Goal: Check status

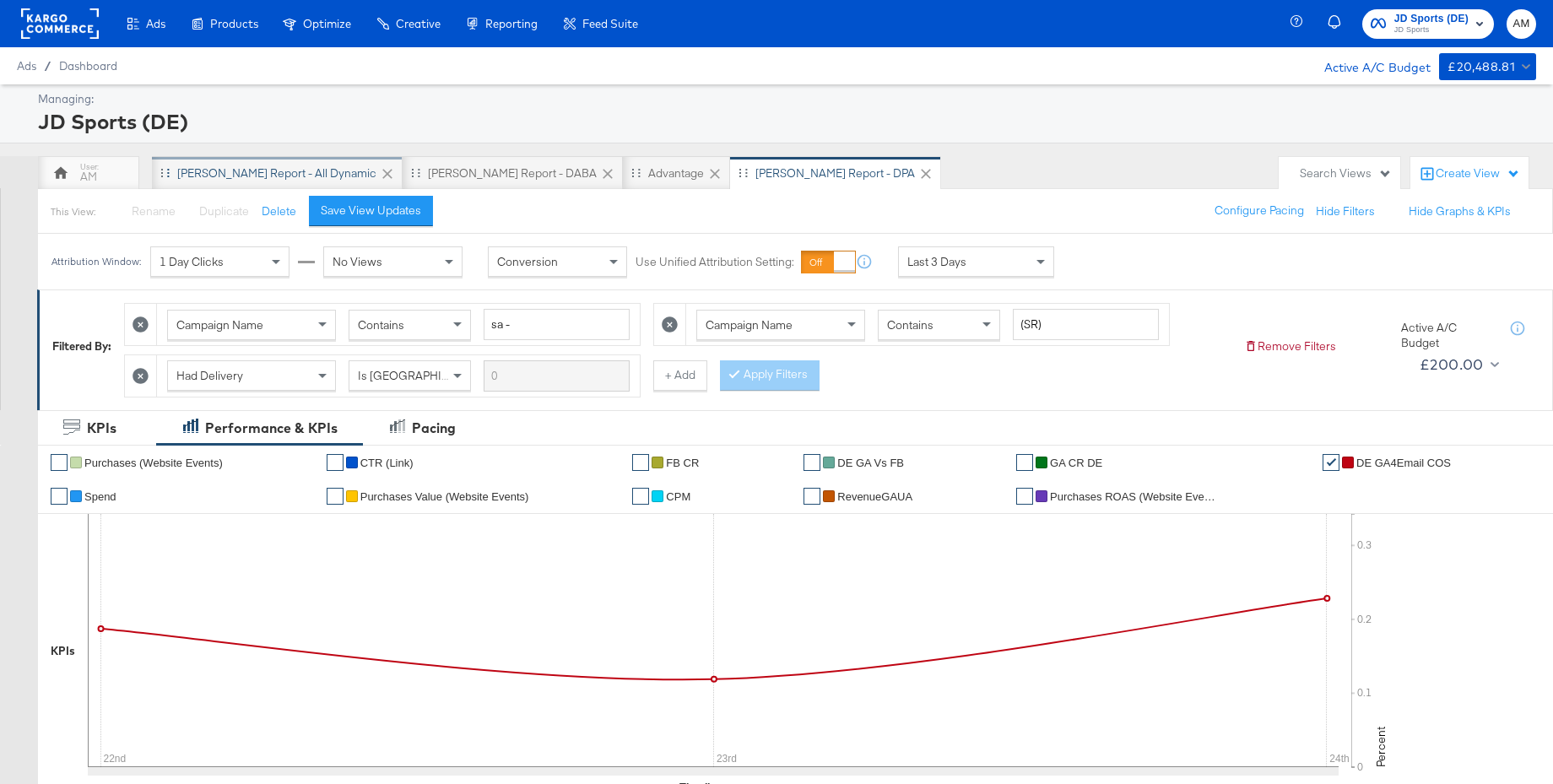
click at [270, 174] on div "[PERSON_NAME] Report - All Dynamic" at bounding box center [277, 174] width 200 height 16
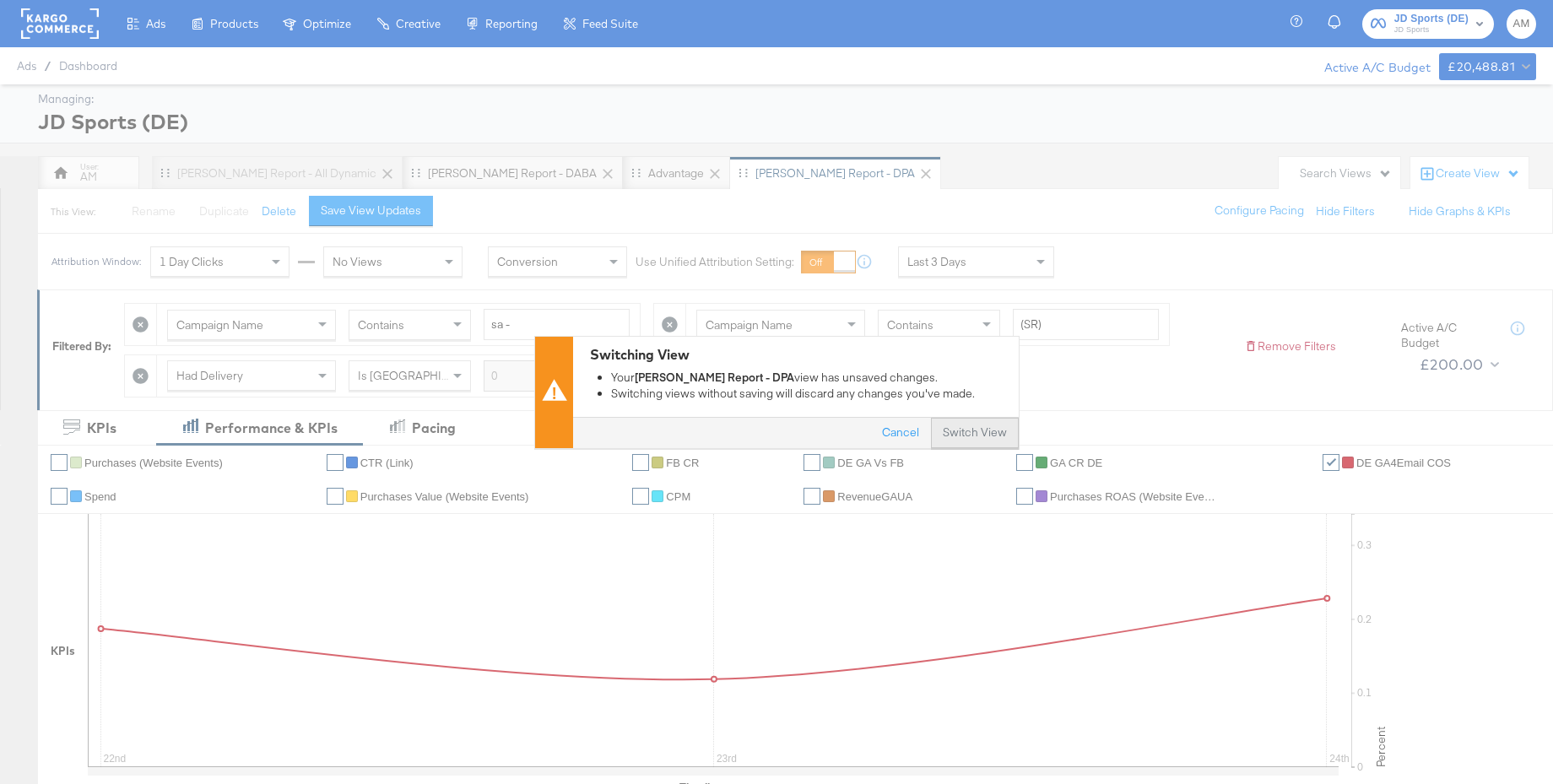
click at [953, 429] on button "Switch View" at bounding box center [975, 433] width 88 height 30
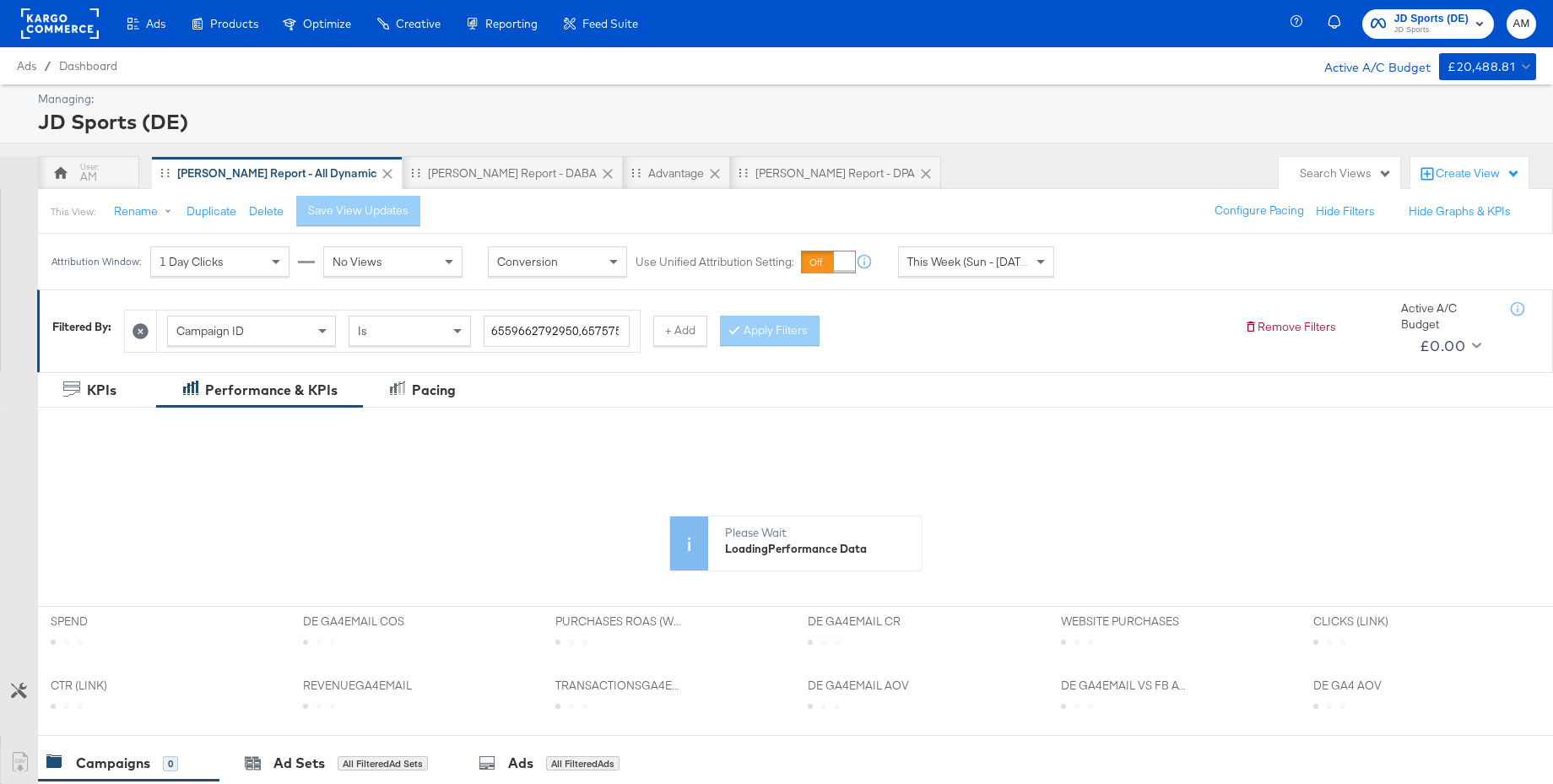
click at [983, 267] on span "This Week (Sun - [DATE])" at bounding box center [970, 261] width 126 height 15
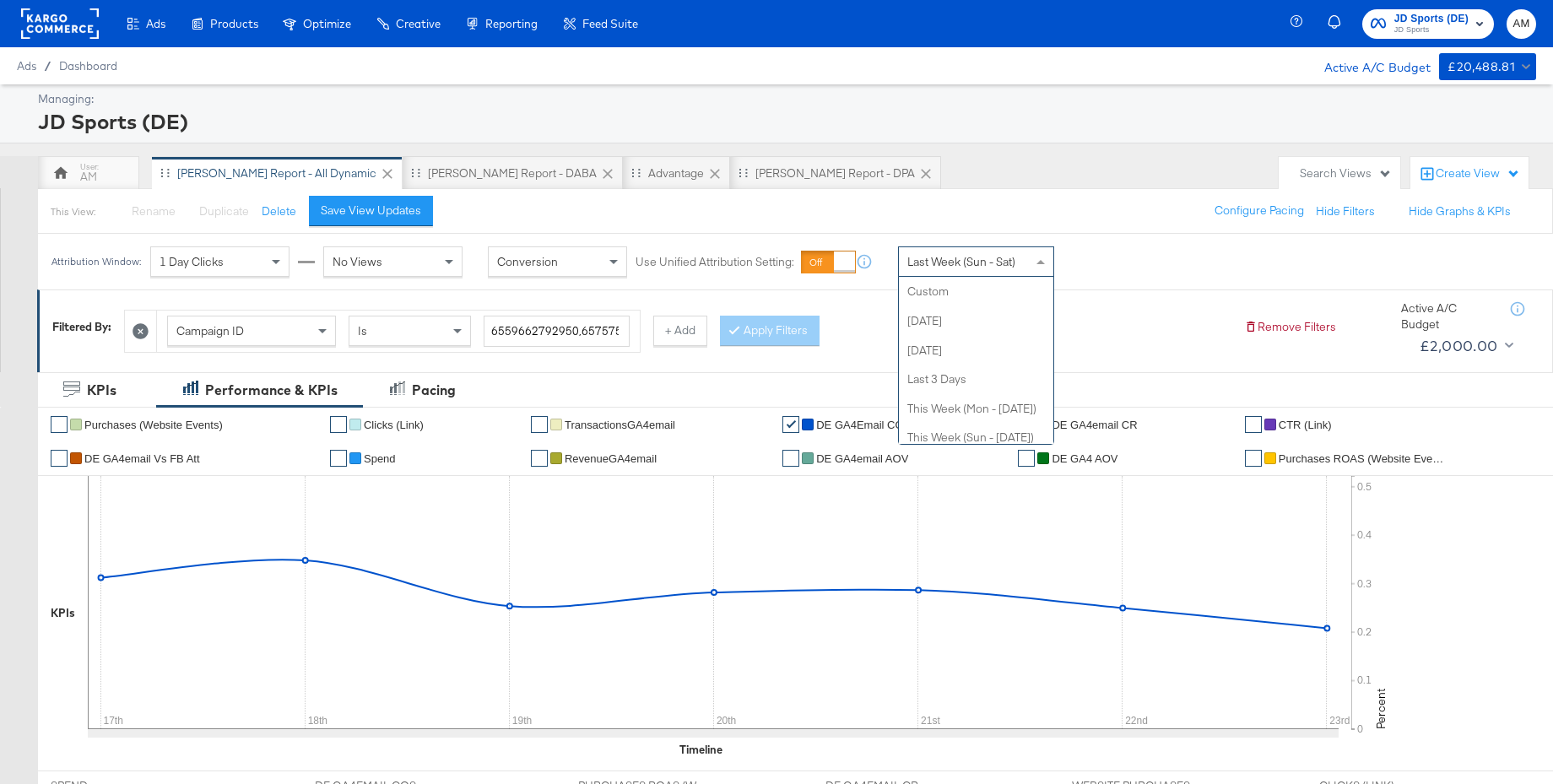
click at [976, 266] on span "Last Week (Sun - Sat)" at bounding box center [961, 261] width 108 height 15
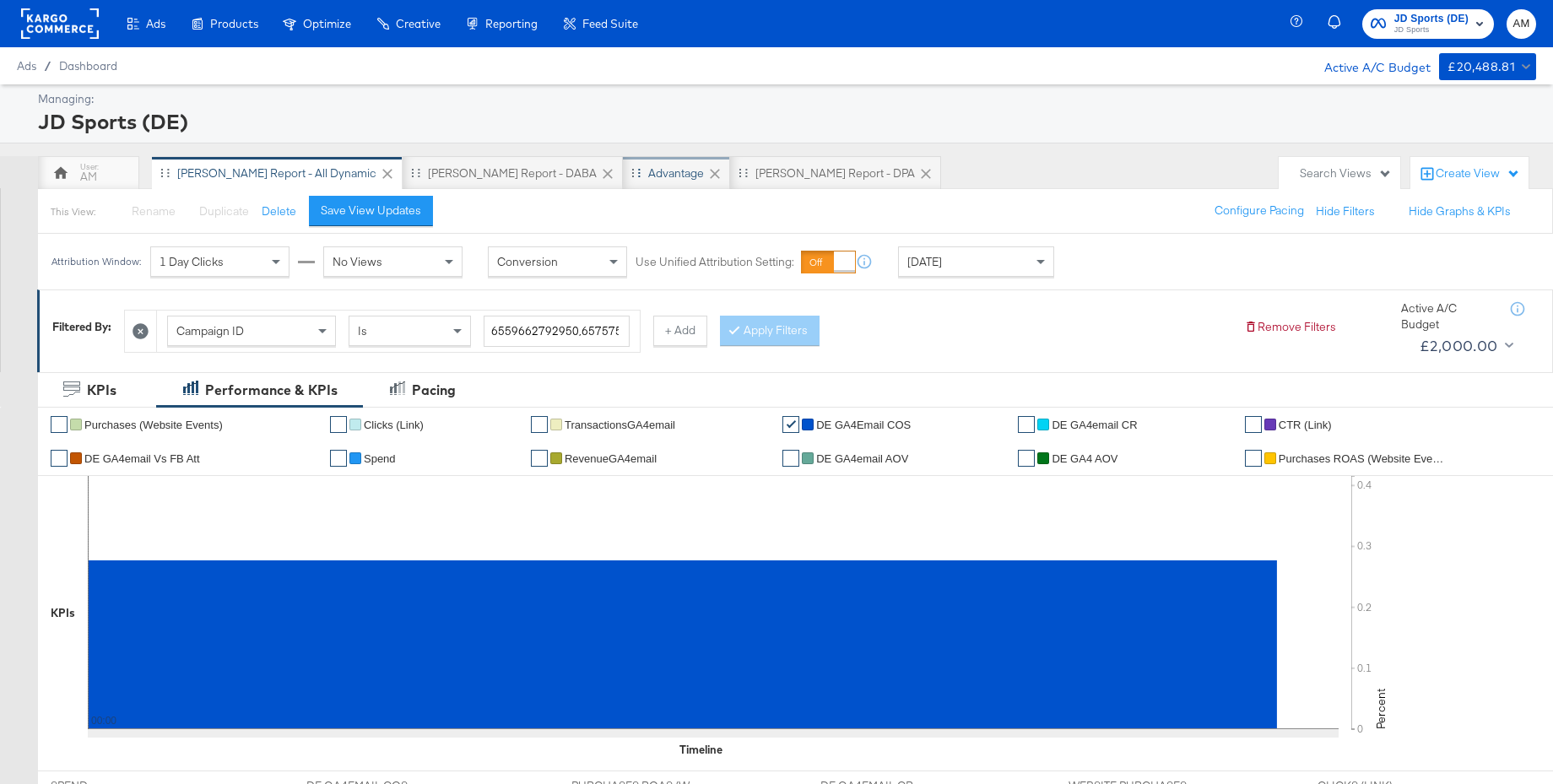
click at [648, 178] on div "Advantage" at bounding box center [676, 174] width 55 height 16
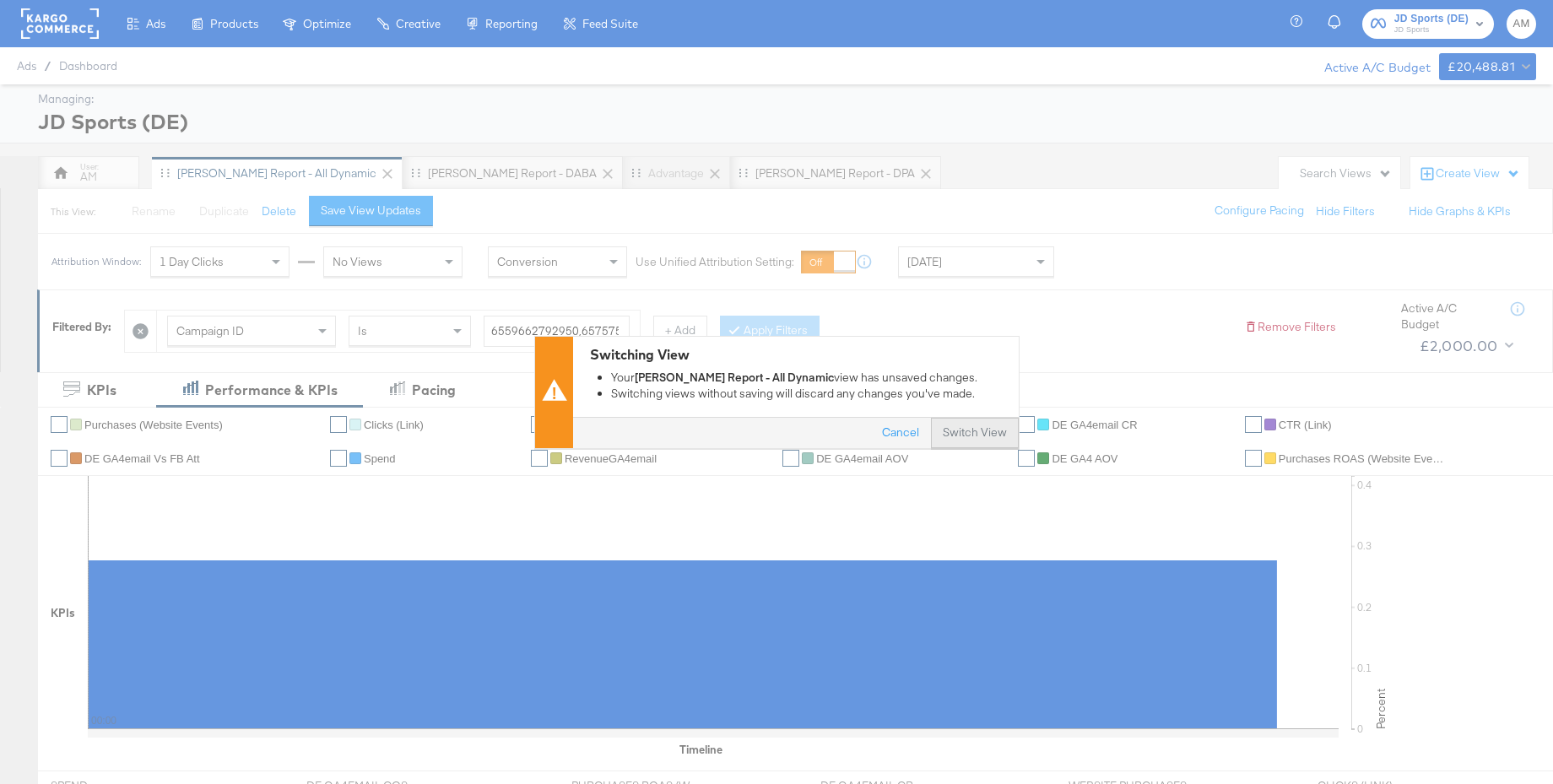
click at [971, 427] on button "Switch View" at bounding box center [975, 433] width 88 height 30
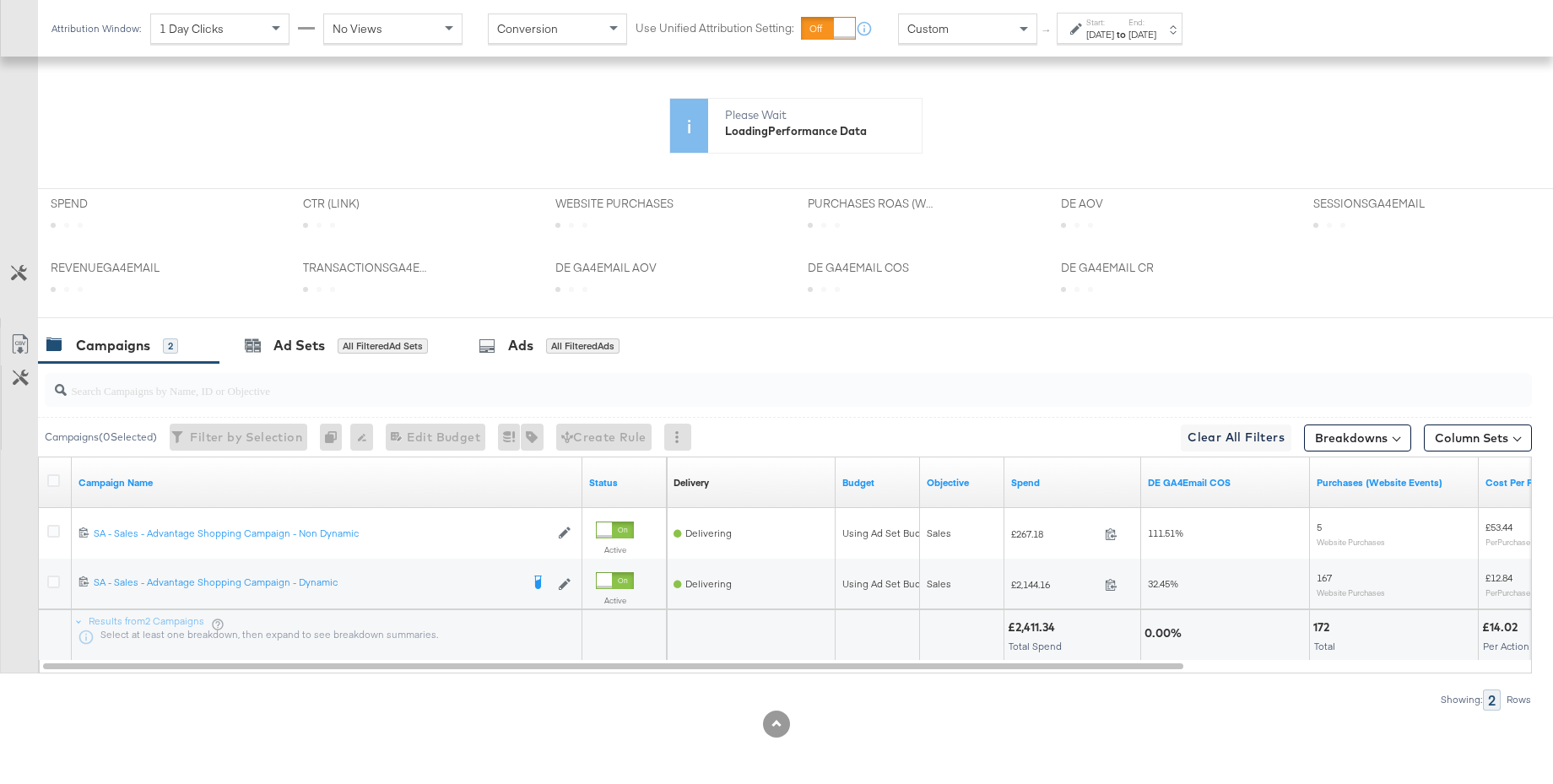
scroll to position [608, 0]
